Goal: Task Accomplishment & Management: Complete application form

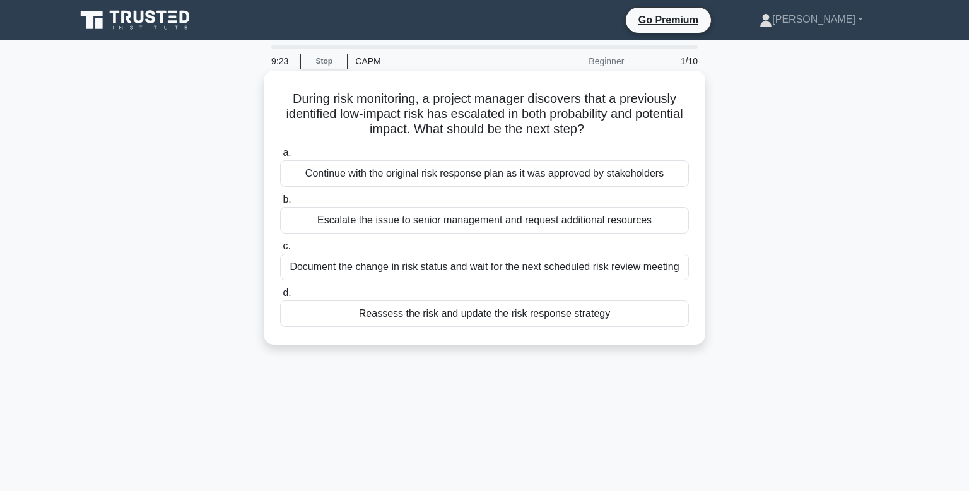
click at [480, 318] on div "Reassess the risk and update the risk response strategy" at bounding box center [484, 313] width 409 height 27
click at [280, 297] on input "d. Reassess the risk and update the risk response strategy" at bounding box center [280, 293] width 0 height 8
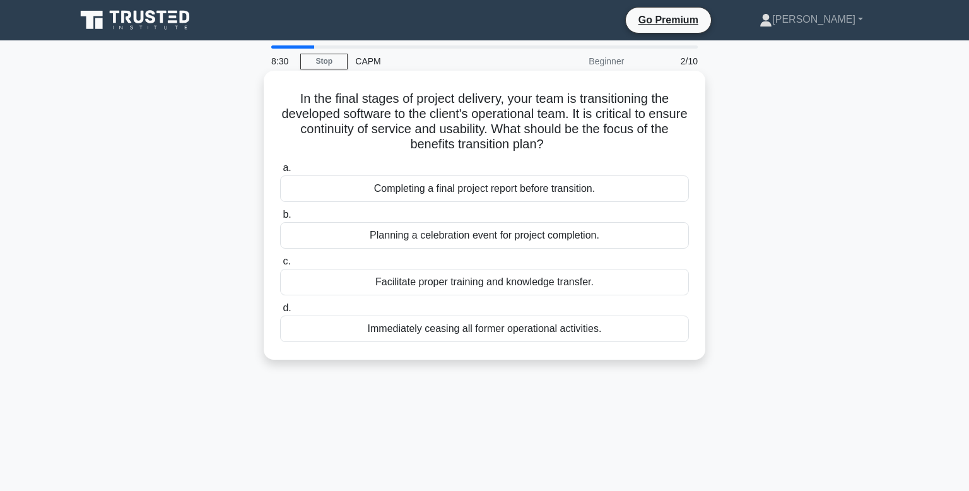
click at [408, 184] on div "Completing a final project report before transition." at bounding box center [484, 188] width 409 height 27
click at [280, 172] on input "a. Completing a final project report before transition." at bounding box center [280, 168] width 0 height 8
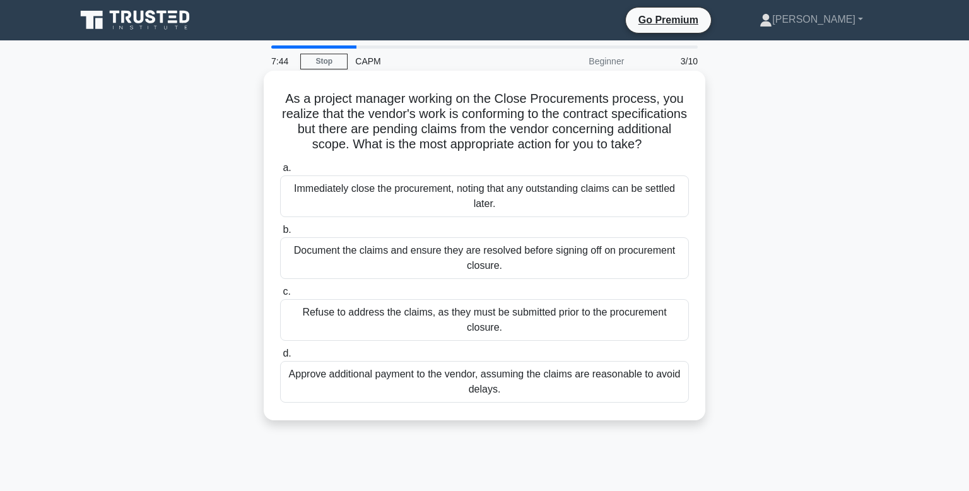
click at [572, 252] on div "Document the claims and ensure they are resolved before signing off on procurem…" at bounding box center [484, 258] width 409 height 42
click at [280, 234] on input "b. Document the claims and ensure they are resolved before signing off on procu…" at bounding box center [280, 230] width 0 height 8
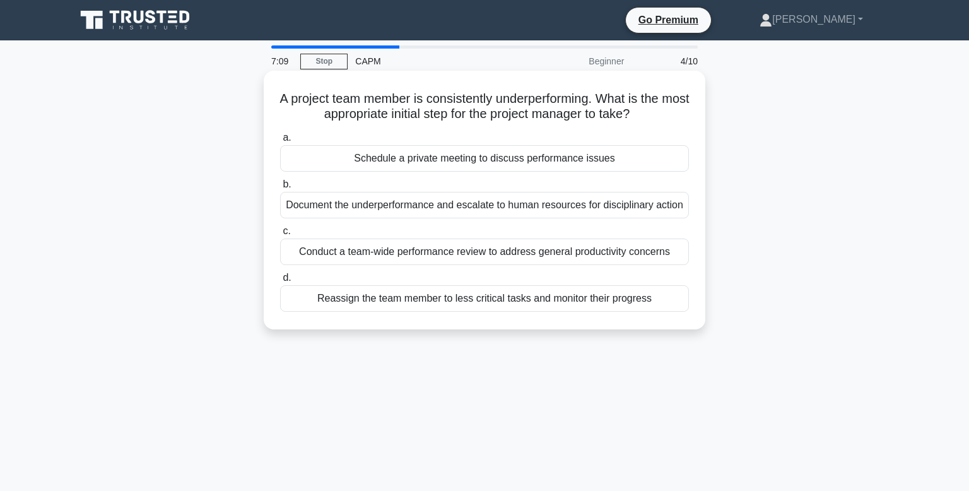
click at [587, 159] on div "Schedule a private meeting to discuss performance issues" at bounding box center [484, 158] width 409 height 27
click at [280, 142] on input "a. Schedule a private meeting to discuss performance issues" at bounding box center [280, 138] width 0 height 8
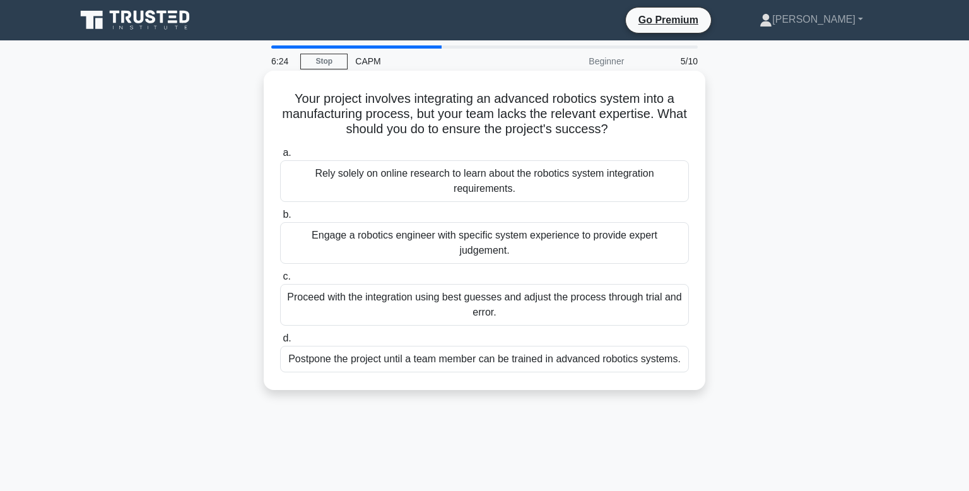
click at [616, 233] on div "Engage a robotics engineer with specific system experience to provide expert ju…" at bounding box center [484, 243] width 409 height 42
click at [280, 219] on input "b. Engage a robotics engineer with specific system experience to provide expert…" at bounding box center [280, 215] width 0 height 8
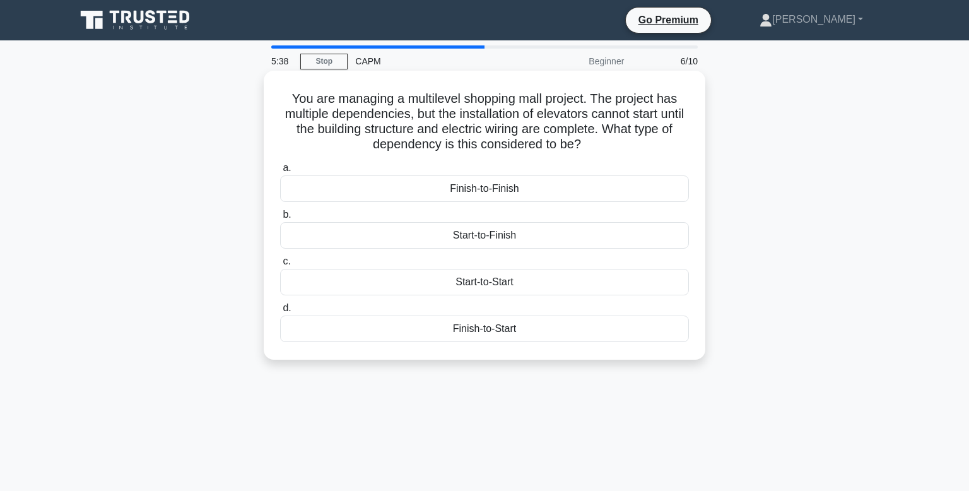
click at [507, 331] on div "Finish-to-Start" at bounding box center [484, 328] width 409 height 27
click at [280, 312] on input "d. Finish-to-Start" at bounding box center [280, 308] width 0 height 8
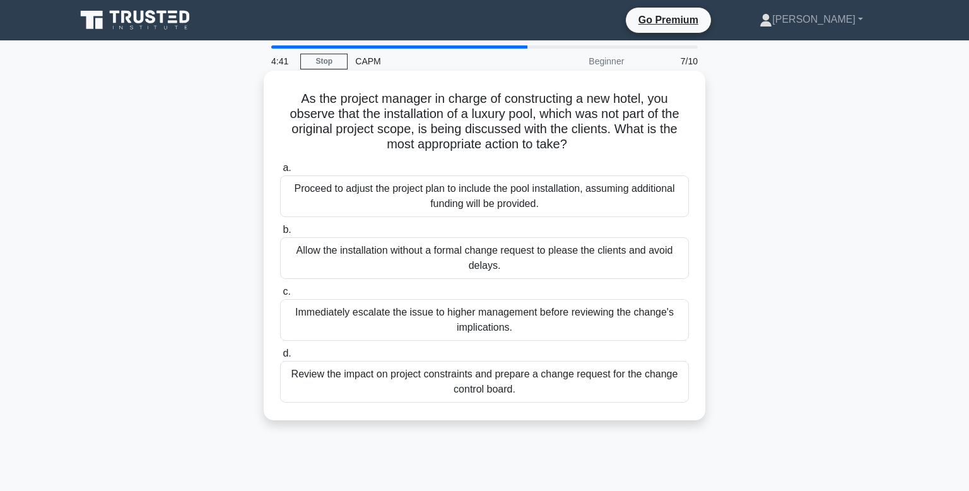
click at [574, 382] on div "Review the impact on project constraints and prepare a change request for the c…" at bounding box center [484, 382] width 409 height 42
click at [280, 358] on input "d. Review the impact on project constraints and prepare a change request for th…" at bounding box center [280, 354] width 0 height 8
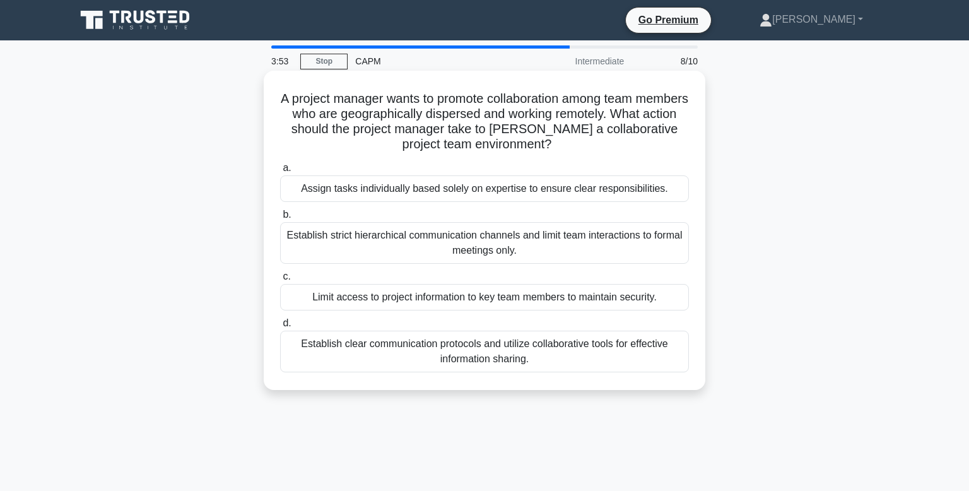
click at [628, 351] on div "Establish clear communication protocols and utilize collaborative tools for eff…" at bounding box center [484, 352] width 409 height 42
click at [280, 327] on input "d. Establish clear communication protocols and utilize collaborative tools for …" at bounding box center [280, 323] width 0 height 8
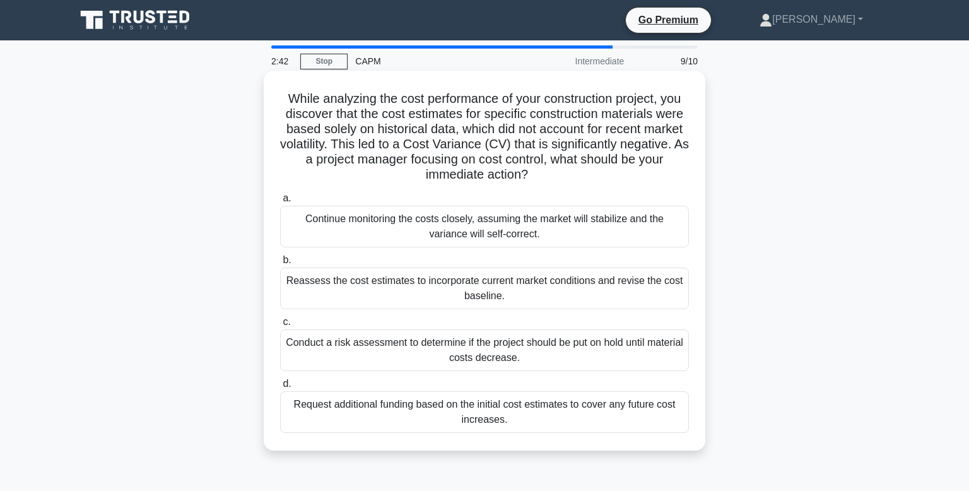
click at [619, 285] on div "Reassess the cost estimates to incorporate current market conditions and revise…" at bounding box center [484, 289] width 409 height 42
click at [280, 264] on input "b. Reassess the cost estimates to incorporate current market conditions and rev…" at bounding box center [280, 260] width 0 height 8
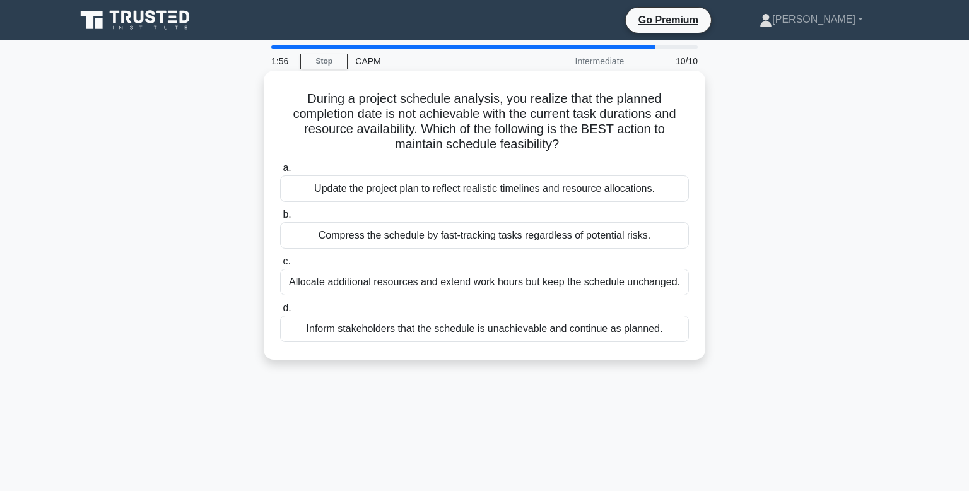
click at [648, 187] on div "Update the project plan to reflect realistic timelines and resource allocations." at bounding box center [484, 188] width 409 height 27
click at [280, 172] on input "a. Update the project plan to reflect realistic timelines and resource allocati…" at bounding box center [280, 168] width 0 height 8
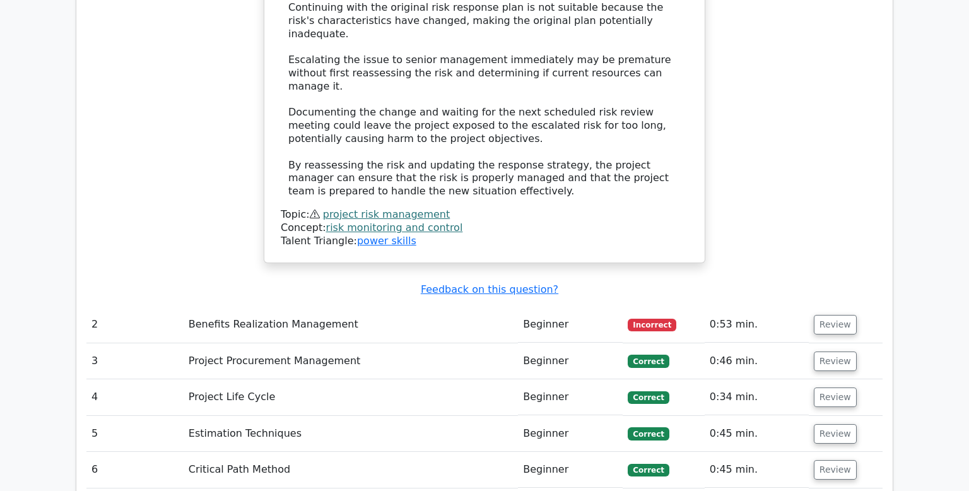
scroll to position [1706, 0]
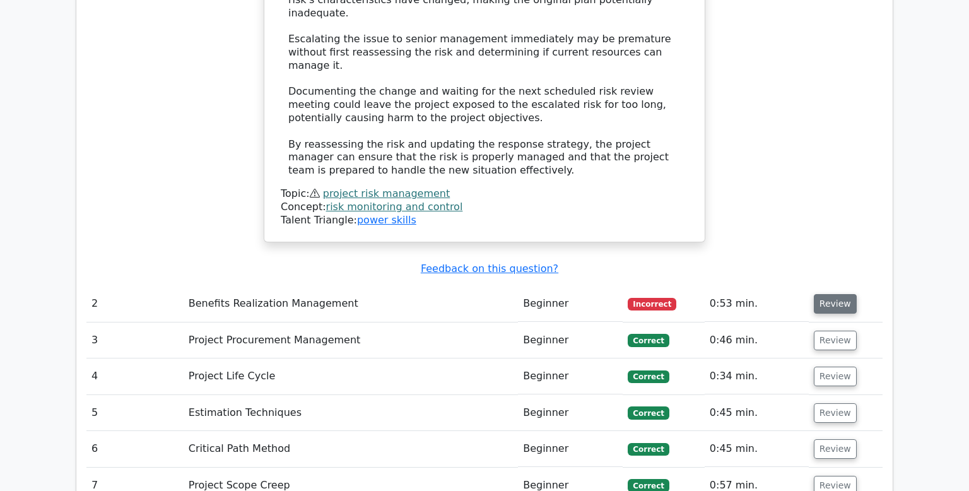
click at [830, 294] on button "Review" at bounding box center [835, 304] width 43 height 20
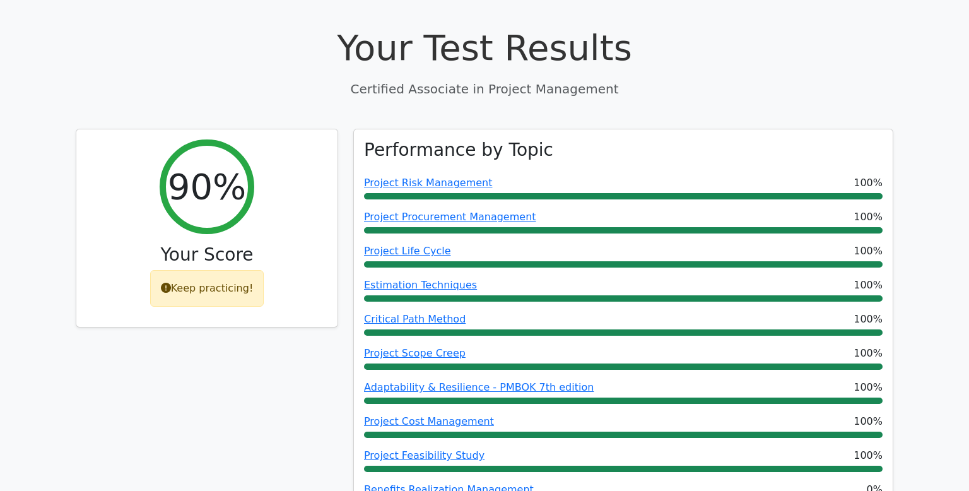
scroll to position [387, 0]
